Goal: Task Accomplishment & Management: Manage account settings

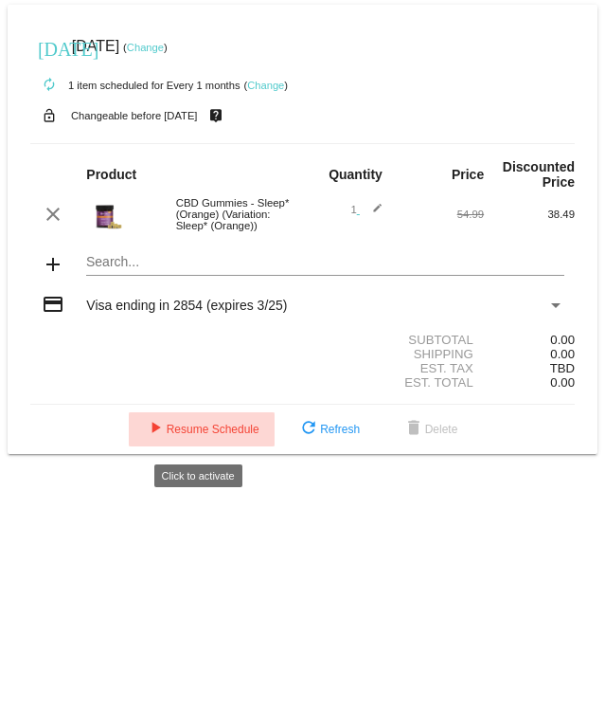
click at [189, 141] on span "play_arrow Resume Schedule" at bounding box center [202, 429] width 116 height 13
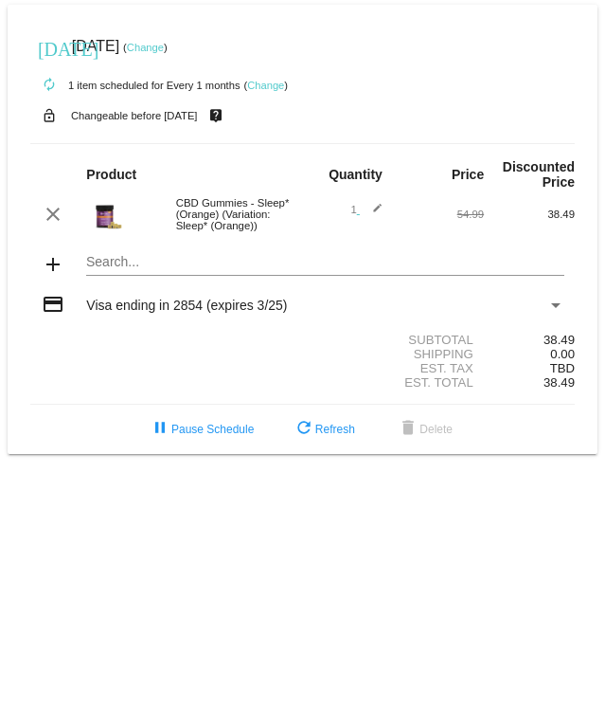
click at [164, 47] on link "Change" at bounding box center [145, 47] width 37 height 11
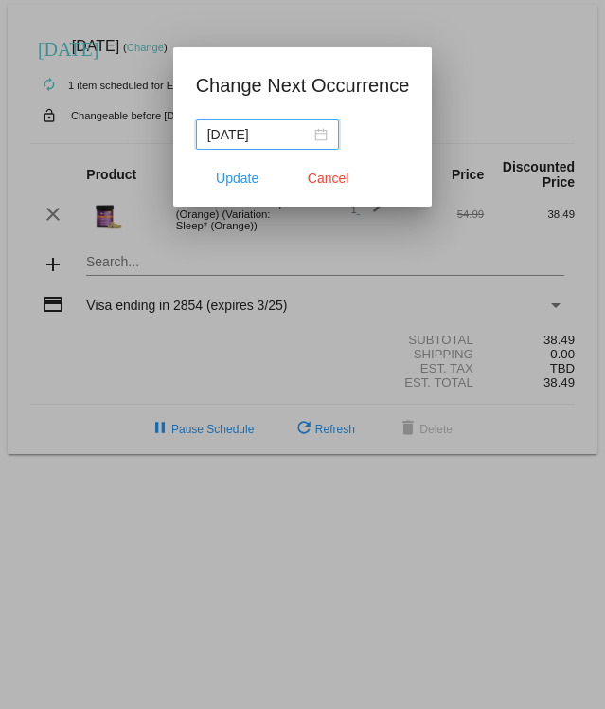
drag, startPoint x: 279, startPoint y: 131, endPoint x: 181, endPoint y: 133, distance: 97.6
click at [181, 133] on mat-dialog-content "[DATE]" at bounding box center [303, 134] width 260 height 30
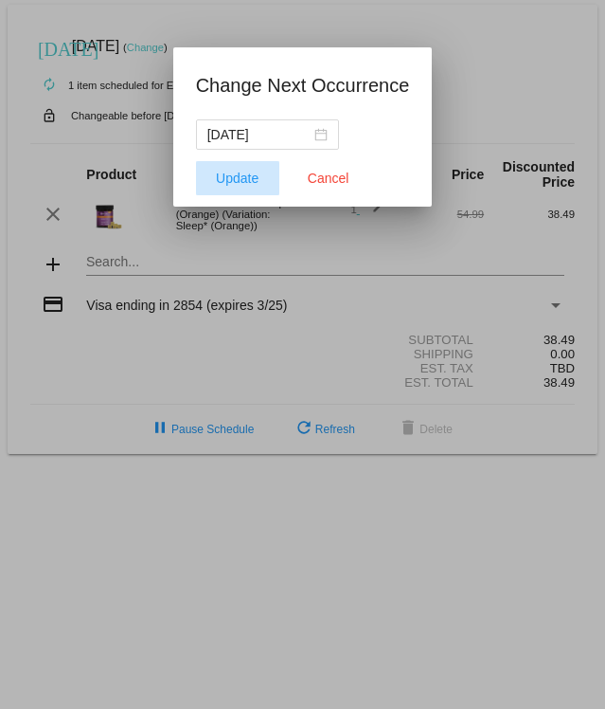
click at [246, 141] on span "Update" at bounding box center [237, 178] width 43 height 15
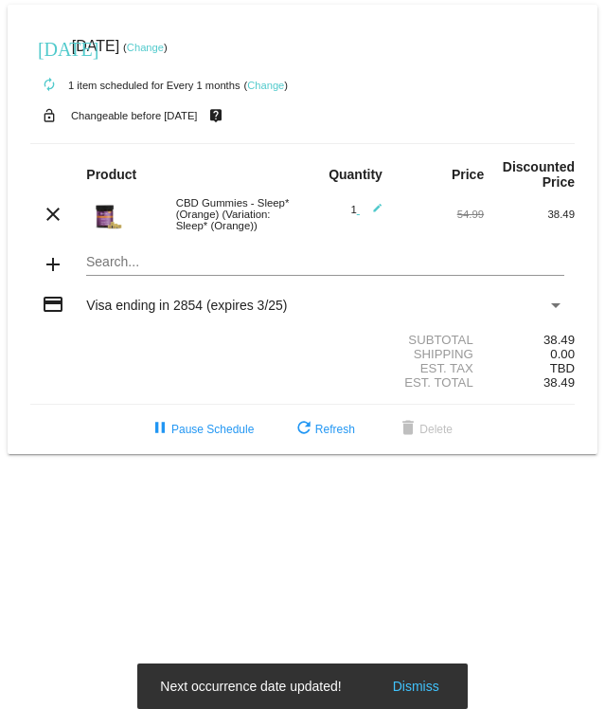
click at [164, 47] on link "Change" at bounding box center [145, 47] width 37 height 11
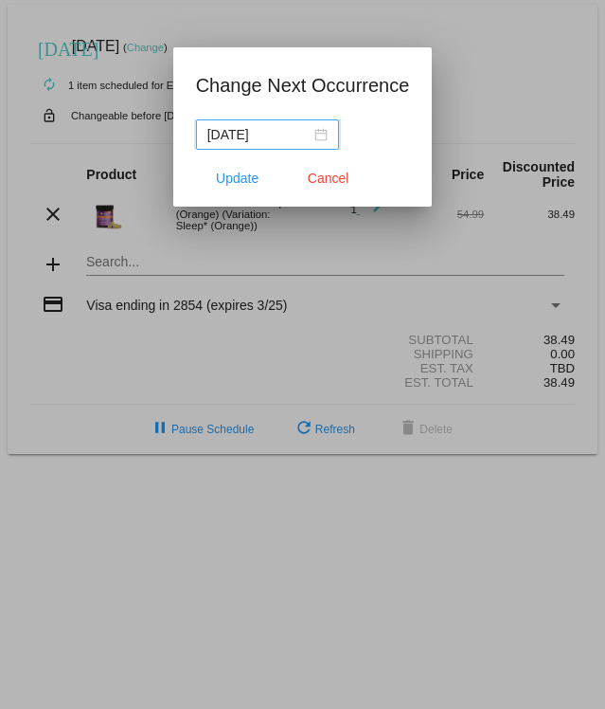
click at [256, 135] on input "[DATE]" at bounding box center [258, 134] width 103 height 21
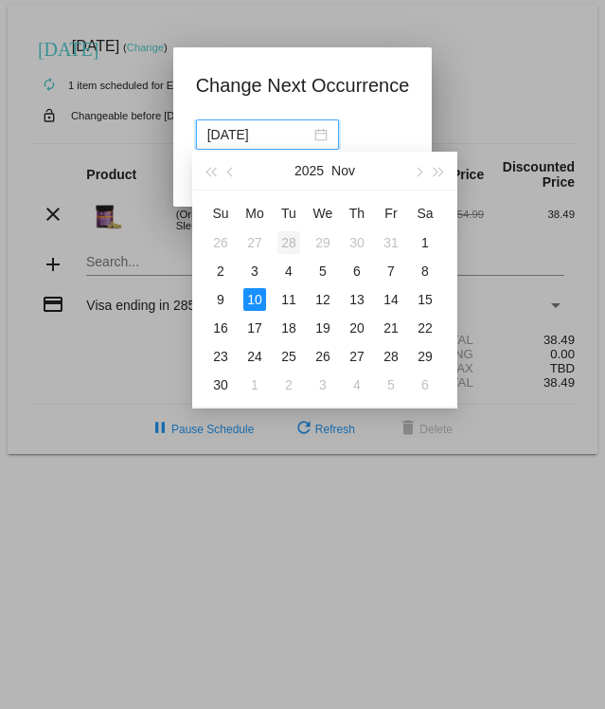
click at [290, 141] on div "28" at bounding box center [289, 242] width 23 height 23
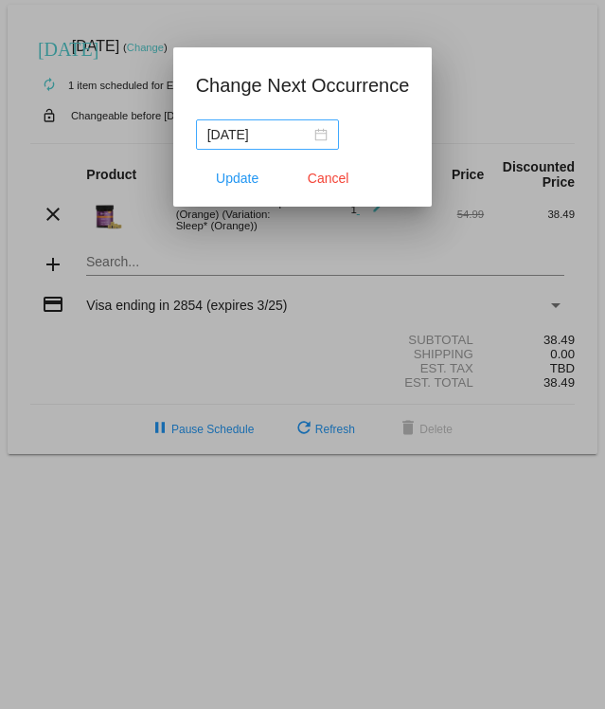
click at [308, 137] on div "[DATE]" at bounding box center [267, 134] width 120 height 21
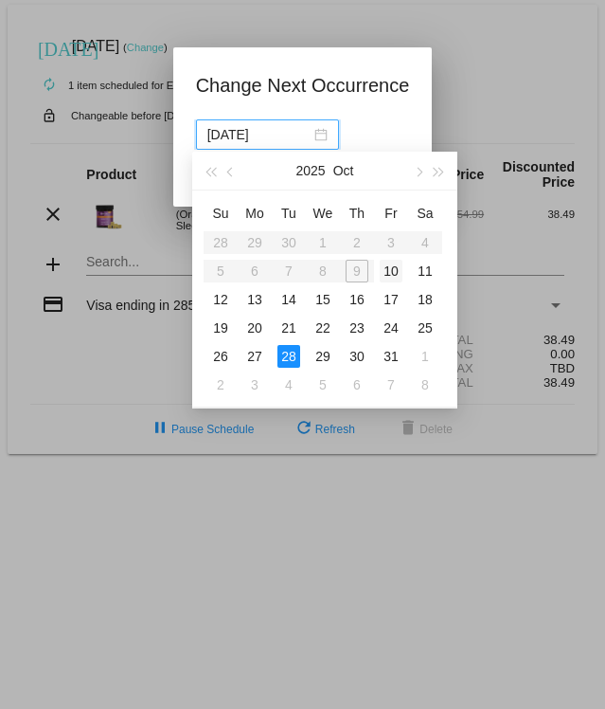
click at [391, 141] on div "10" at bounding box center [391, 271] width 23 height 23
type input "[DATE]"
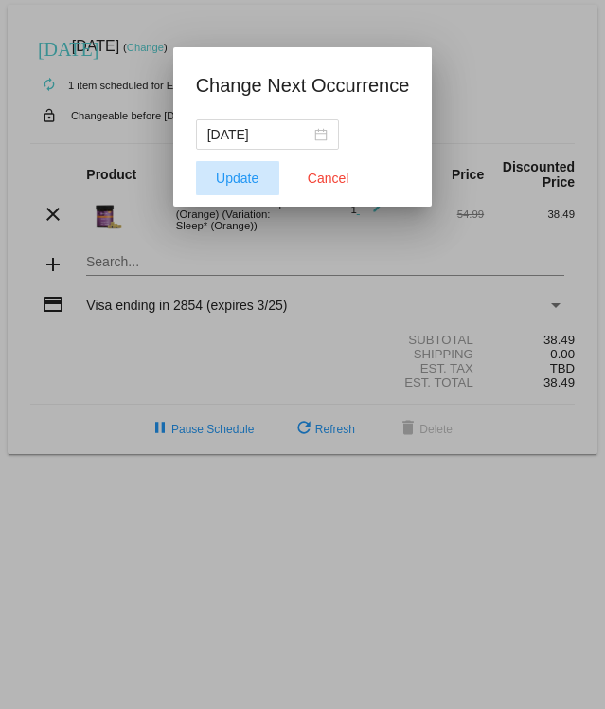
click at [240, 141] on span "Update" at bounding box center [237, 178] width 43 height 15
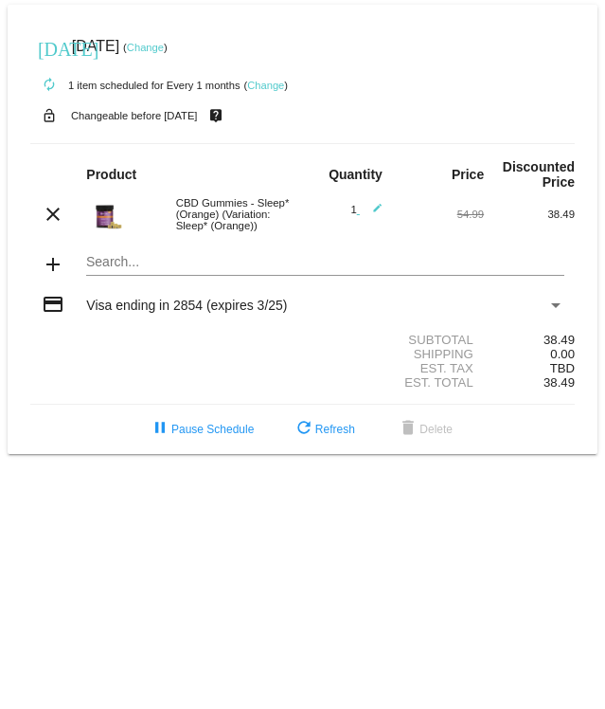
click at [111, 141] on img at bounding box center [105, 213] width 38 height 38
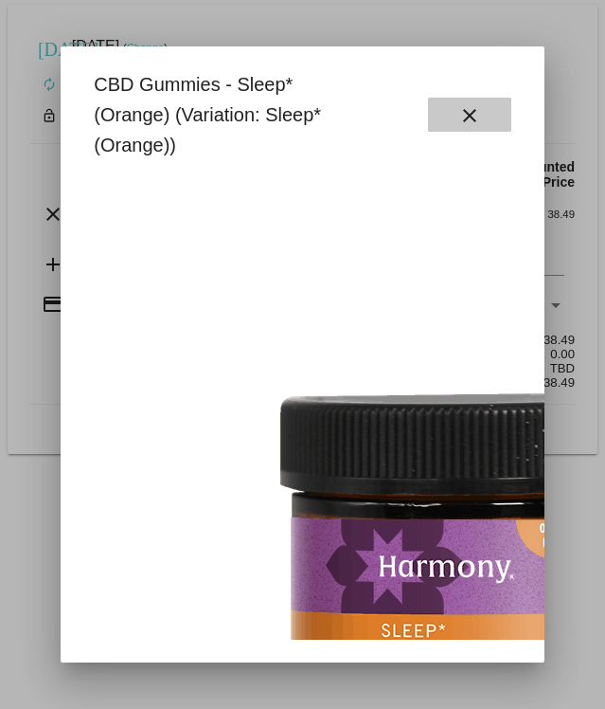
click at [459, 113] on mat-icon "close" at bounding box center [470, 115] width 23 height 23
